Goal: Transaction & Acquisition: Subscribe to service/newsletter

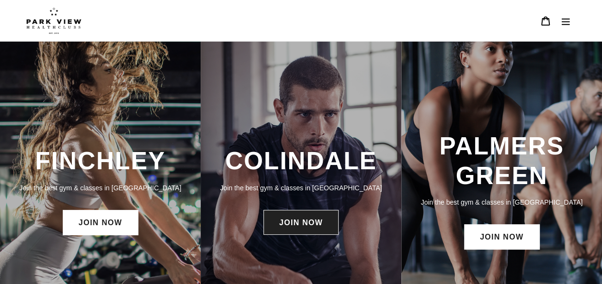
click at [327, 227] on link "JOIN NOW" at bounding box center [300, 222] width 75 height 25
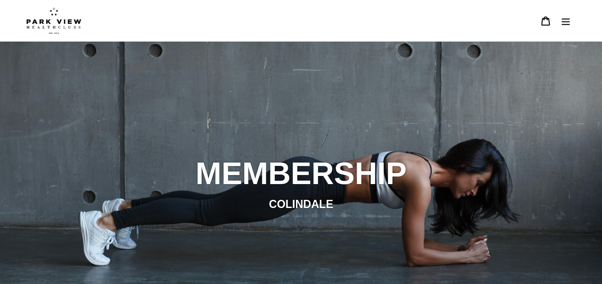
click at [564, 20] on icon "Menu" at bounding box center [565, 21] width 10 height 10
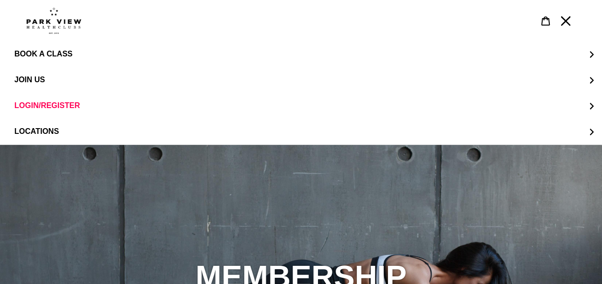
click at [269, 256] on div "slideshow" at bounding box center [301, 287] width 602 height 284
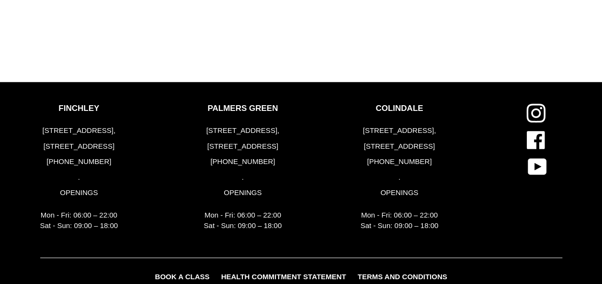
scroll to position [1279, 0]
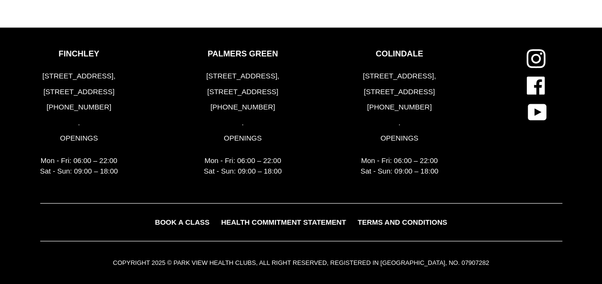
click at [478, 188] on div "FINCHLEY [STREET_ADDRESS] [PHONE_NUMBER] . OPENINGS Mon - Fri: 06:00 – 22:00 Sa…" at bounding box center [274, 126] width 469 height 154
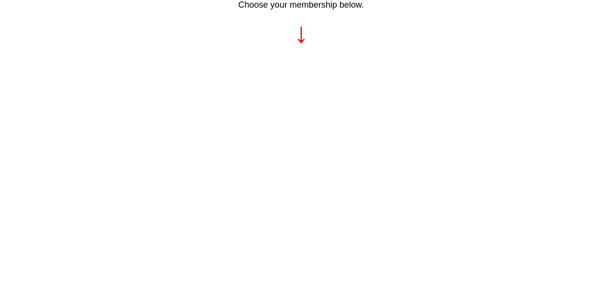
scroll to position [0, 0]
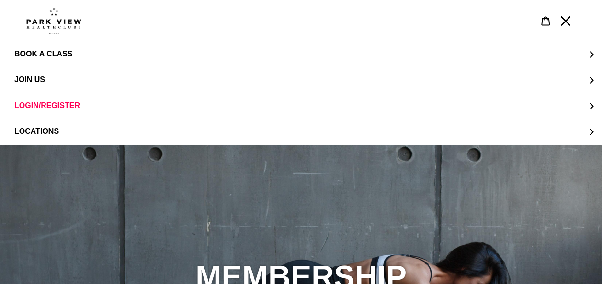
drag, startPoint x: 487, startPoint y: 193, endPoint x: 513, endPoint y: -35, distance: 230.3
click at [560, 20] on icon "Menu" at bounding box center [565, 21] width 10 height 10
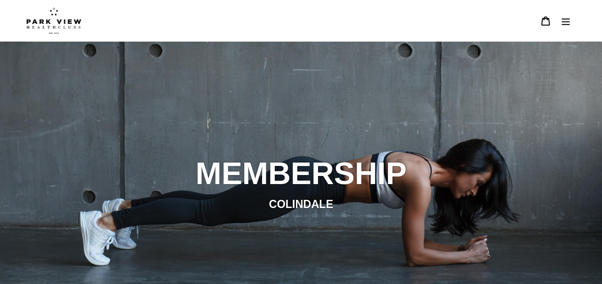
click at [560, 12] on button "Menu" at bounding box center [565, 21] width 20 height 21
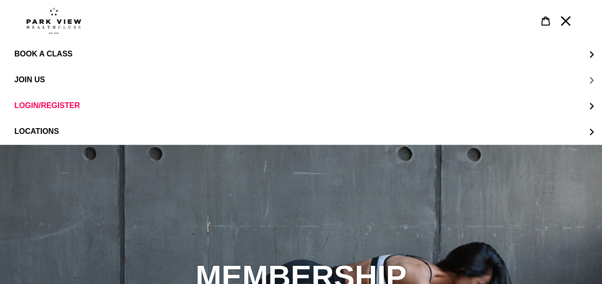
click at [35, 83] on span "JOIN US" at bounding box center [29, 80] width 31 height 8
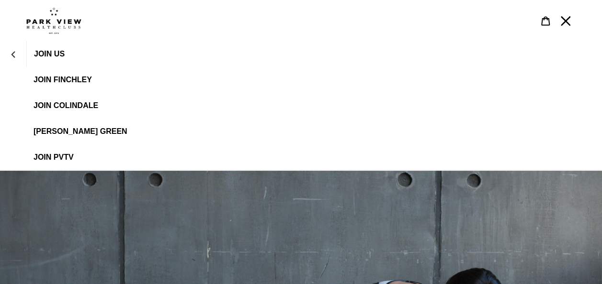
click at [72, 101] on link "JOIN Colindale" at bounding box center [301, 106] width 602 height 26
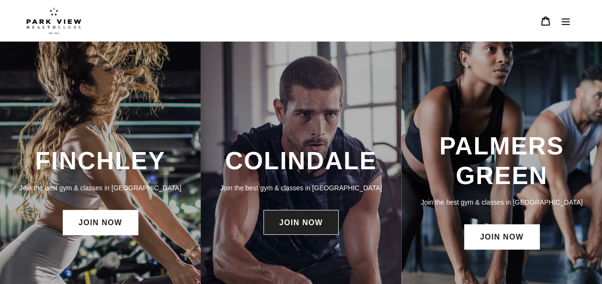
click at [304, 224] on link "JOIN NOW" at bounding box center [300, 222] width 75 height 25
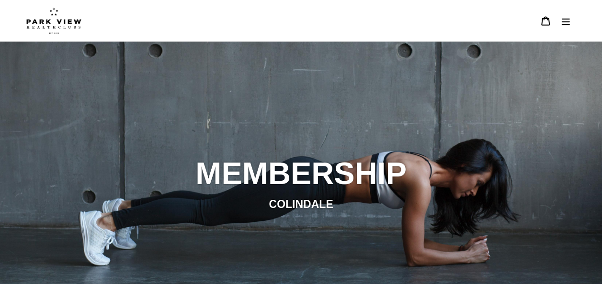
click at [559, 25] on button "Menu" at bounding box center [565, 21] width 20 height 21
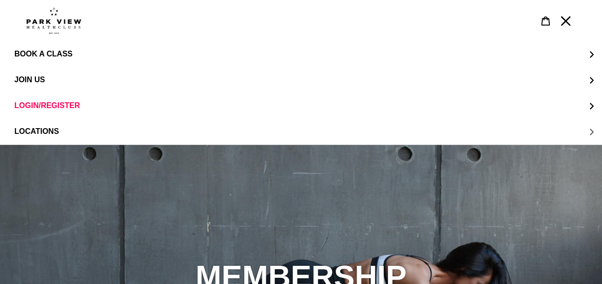
click at [28, 133] on span "LOCATIONS" at bounding box center [36, 131] width 45 height 9
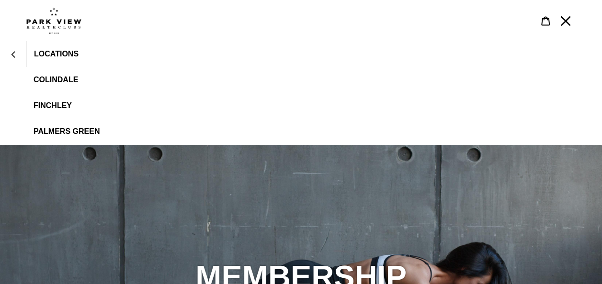
click at [59, 78] on span "Colindale" at bounding box center [56, 80] width 45 height 9
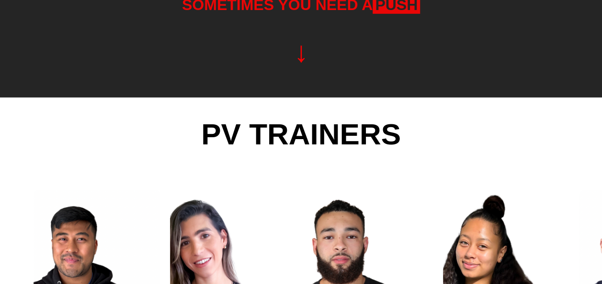
scroll to position [1556, 0]
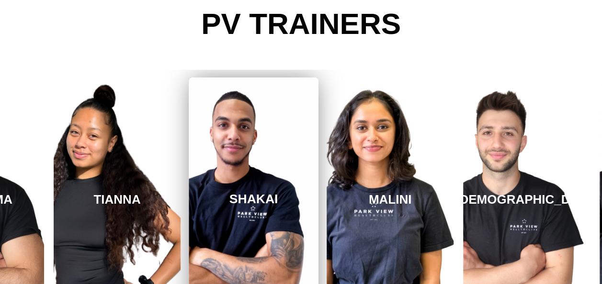
drag, startPoint x: 506, startPoint y: 208, endPoint x: 110, endPoint y: 222, distance: 397.0
click at [189, 222] on link "SHAKAI" at bounding box center [253, 200] width 129 height 244
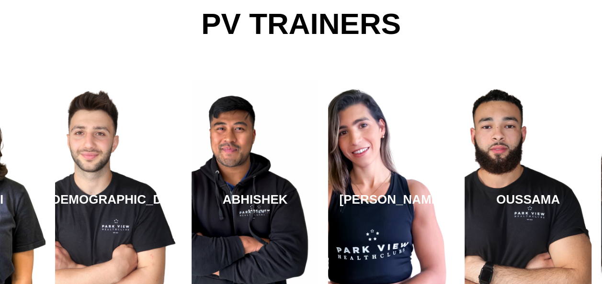
drag, startPoint x: 573, startPoint y: 222, endPoint x: 49, endPoint y: 241, distance: 524.4
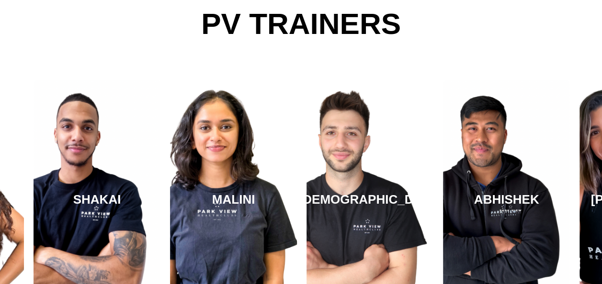
drag, startPoint x: 543, startPoint y: 208, endPoint x: -2, endPoint y: 269, distance: 548.0
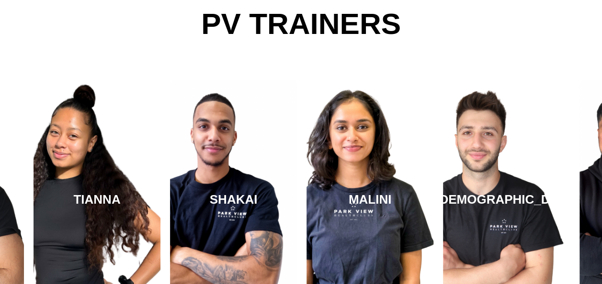
drag, startPoint x: 60, startPoint y: 237, endPoint x: 610, endPoint y: 175, distance: 553.9
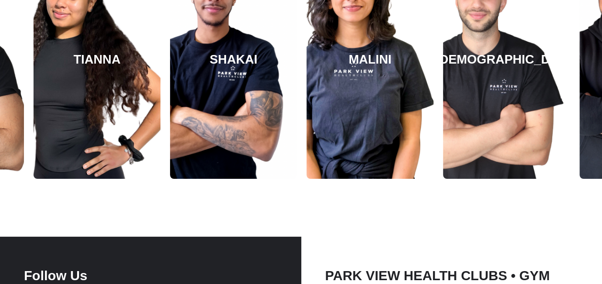
drag, startPoint x: 400, startPoint y: 169, endPoint x: 414, endPoint y: 9, distance: 161.0
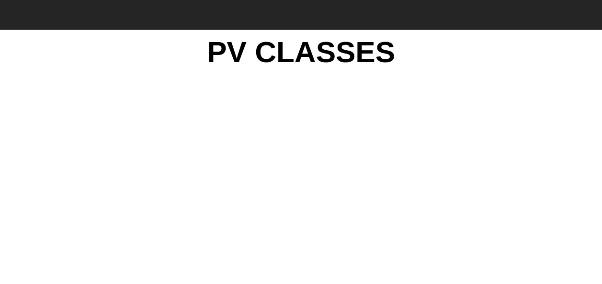
drag, startPoint x: 372, startPoint y: 164, endPoint x: 372, endPoint y: -33, distance: 196.2
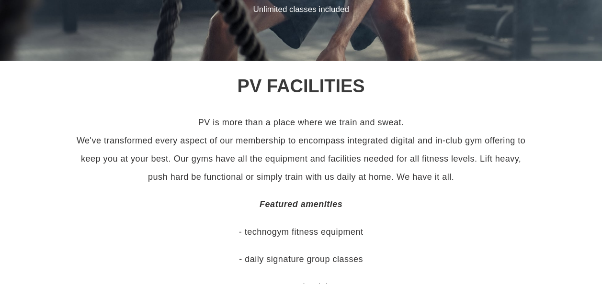
scroll to position [251, 0]
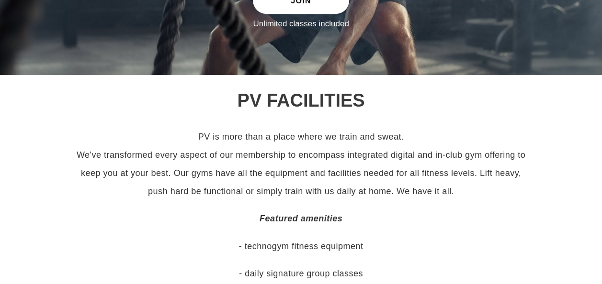
click at [262, 145] on p "PV is more than a place where we train and sweat. We've transformed every aspec…" at bounding box center [300, 164] width 459 height 73
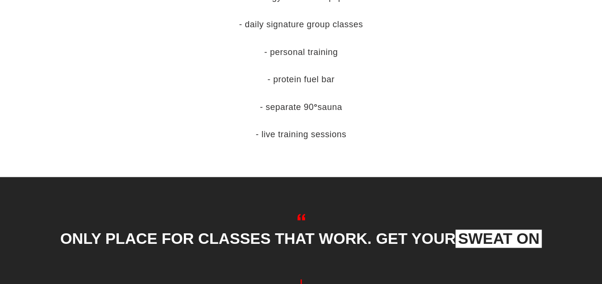
scroll to position [0, 0]
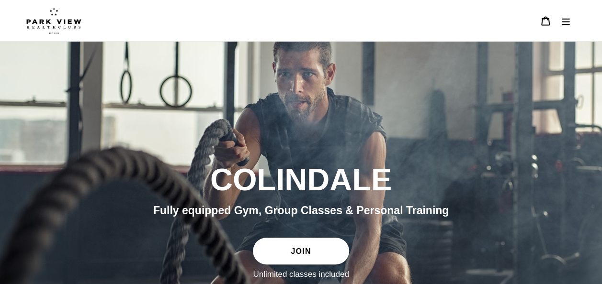
drag, startPoint x: 244, startPoint y: 190, endPoint x: 248, endPoint y: -35, distance: 225.0
click at [293, 250] on link "JOIN" at bounding box center [301, 250] width 96 height 27
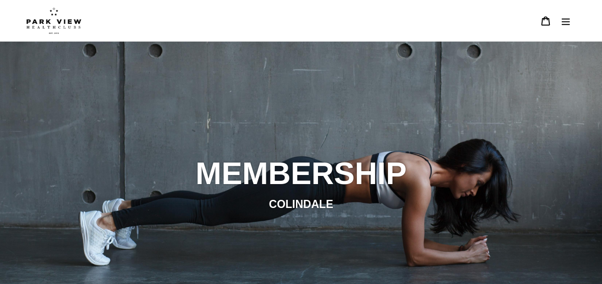
click at [566, 22] on icon "Menu" at bounding box center [565, 21] width 8 height 7
